Goal: Find specific page/section: Find specific page/section

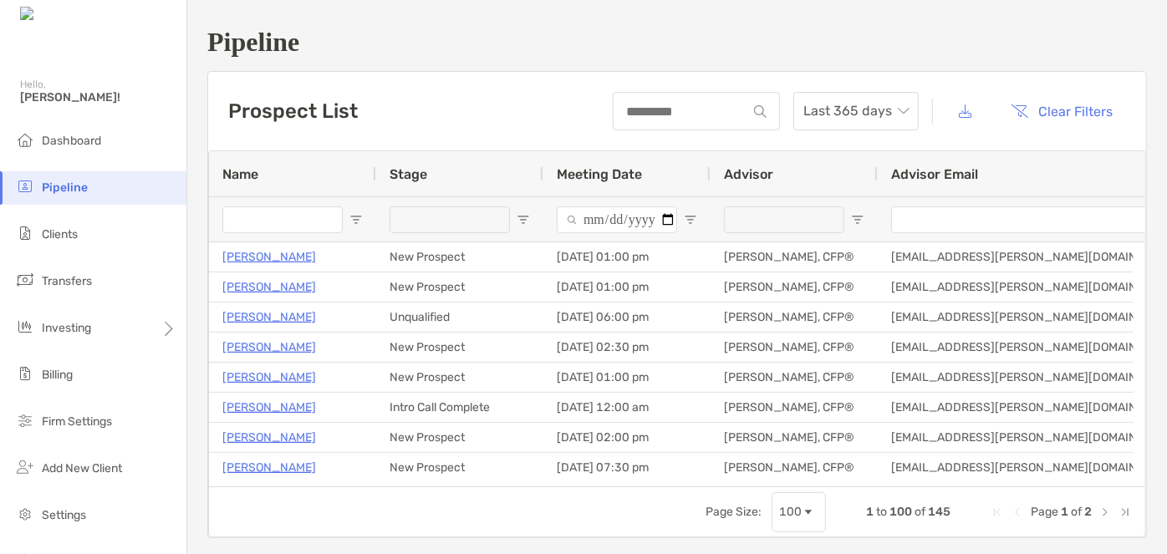
click at [289, 219] on input "Name Filter Input" at bounding box center [282, 220] width 120 height 27
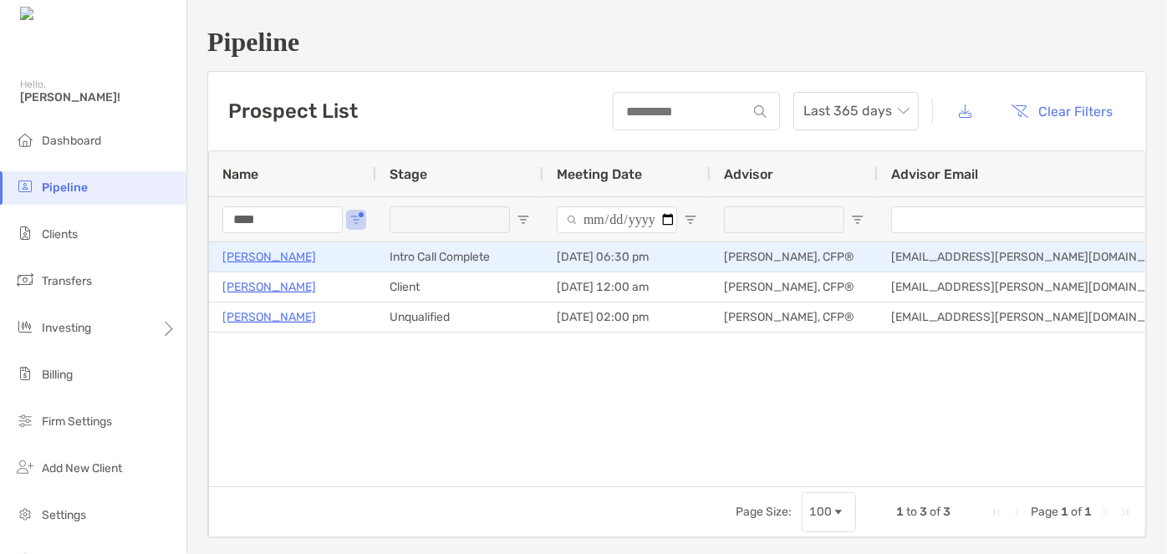
type input "****"
click at [277, 265] on p "[PERSON_NAME]" at bounding box center [269, 257] width 94 height 21
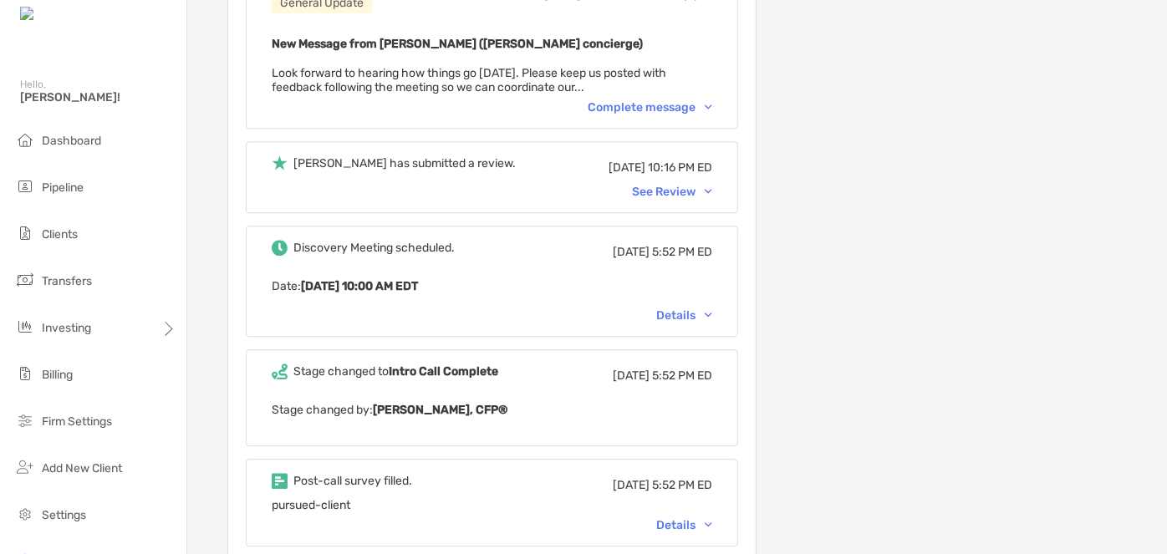
scroll to position [2356, 0]
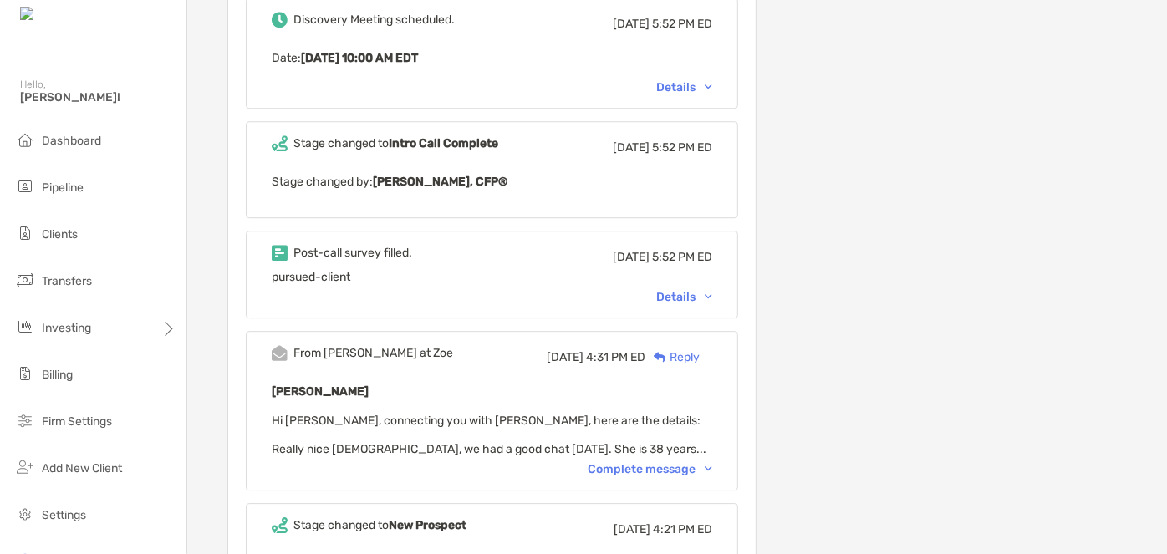
click at [712, 290] on div "Details" at bounding box center [684, 297] width 56 height 14
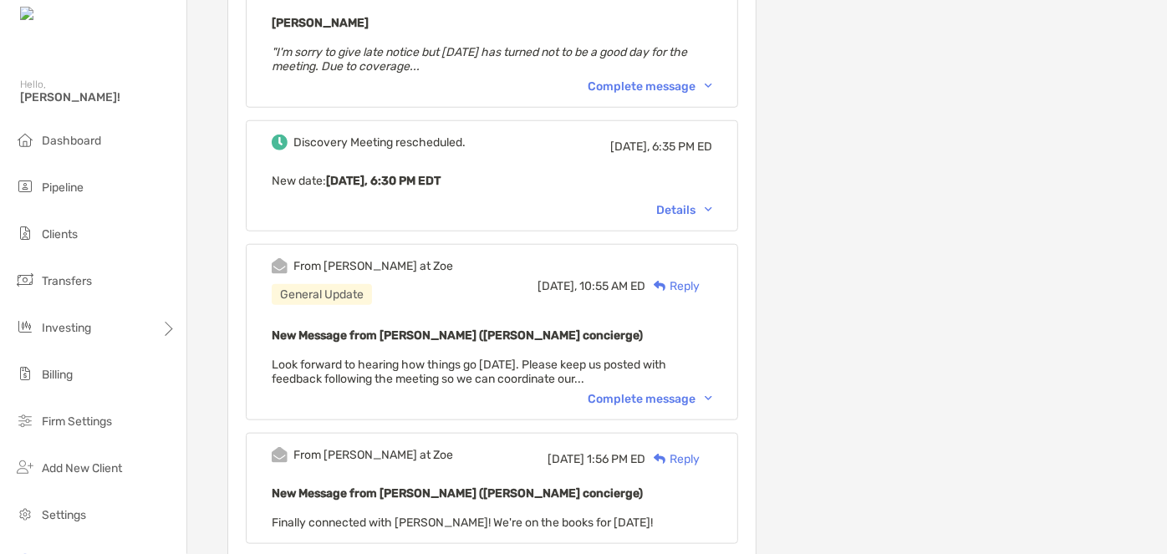
scroll to position [0, 0]
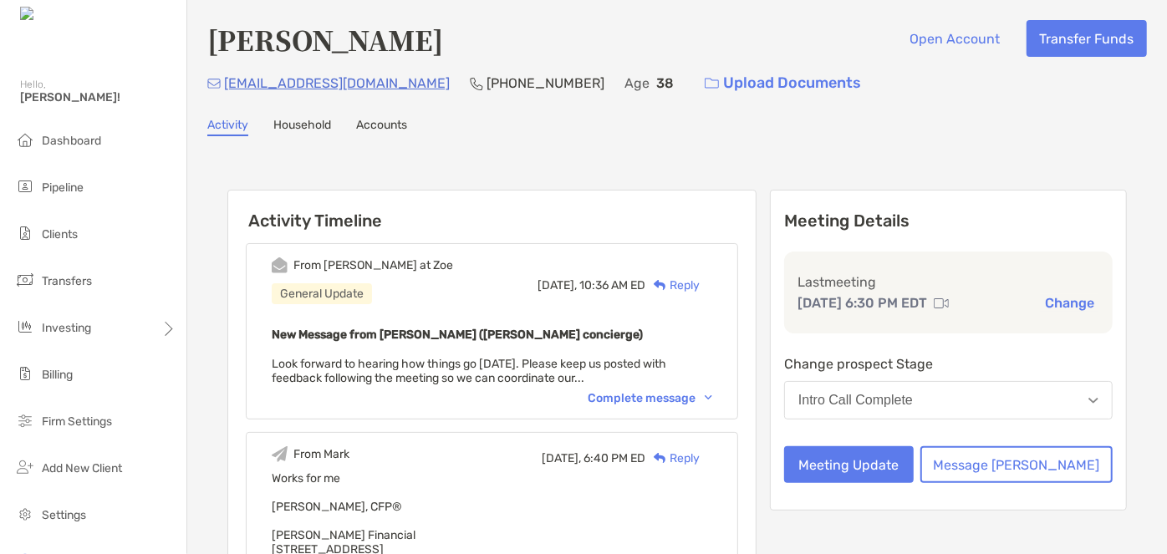
drag, startPoint x: 458, startPoint y: 44, endPoint x: 206, endPoint y: 45, distance: 252.5
copy h4 "[PERSON_NAME]"
drag, startPoint x: 370, startPoint y: 83, endPoint x: 227, endPoint y: 89, distance: 143.1
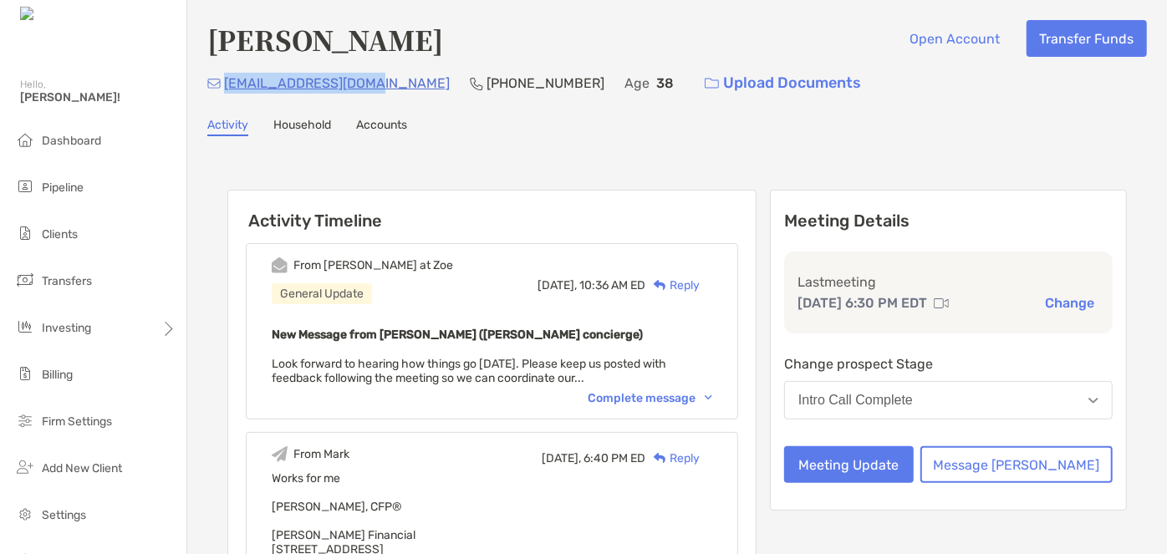
click at [227, 89] on div "[EMAIL_ADDRESS][DOMAIN_NAME] [PHONE_NUMBER] Age [DEMOGRAPHIC_DATA] Upload Docum…" at bounding box center [677, 83] width 940 height 36
copy p "[EMAIL_ADDRESS][DOMAIN_NAME]"
